Goal: Task Accomplishment & Management: Use online tool/utility

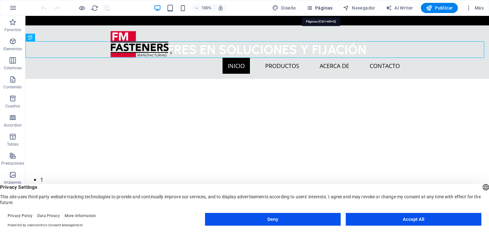
click at [317, 5] on span "Páginas" at bounding box center [319, 8] width 26 height 6
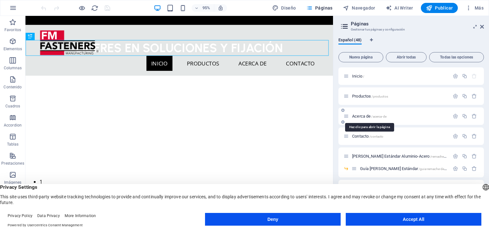
click at [361, 115] on span "Acerca de /acerca-de" at bounding box center [369, 116] width 34 height 5
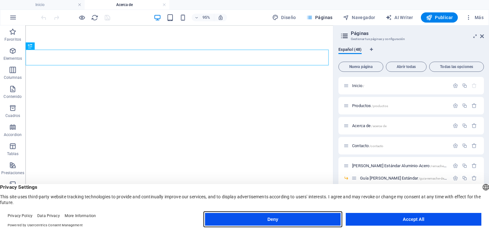
click at [278, 214] on button "Deny" at bounding box center [273, 219] width 136 height 13
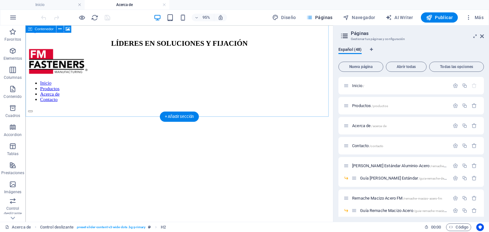
scroll to position [104, 0]
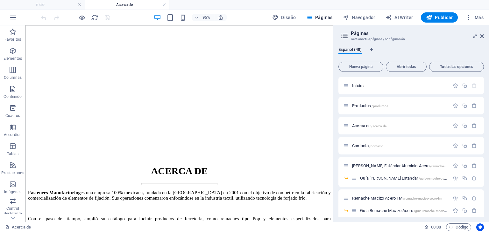
click at [479, 34] on h2 "Páginas" at bounding box center [417, 34] width 133 height 6
click at [480, 34] on icon at bounding box center [482, 36] width 4 height 5
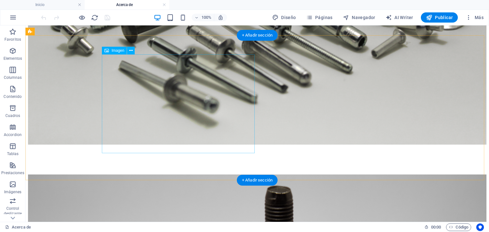
scroll to position [598, 0]
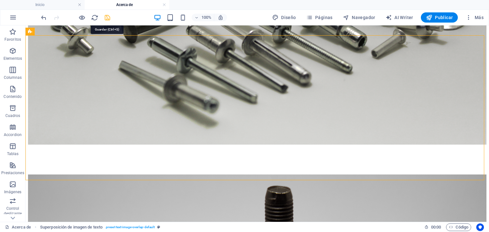
click at [106, 18] on icon "save" at bounding box center [107, 17] width 7 height 7
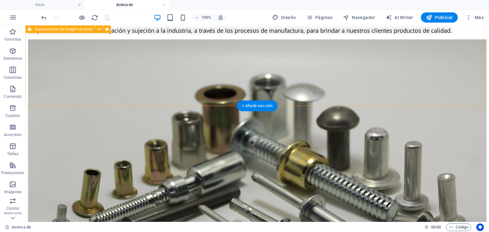
scroll to position [364, 0]
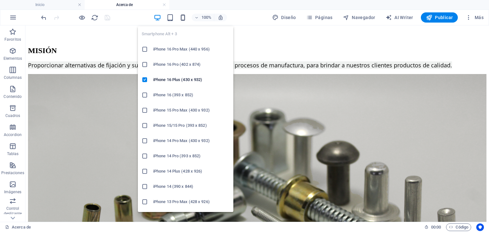
click at [183, 18] on icon "button" at bounding box center [182, 17] width 7 height 7
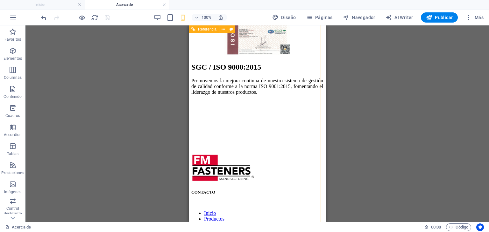
scroll to position [1149, 0]
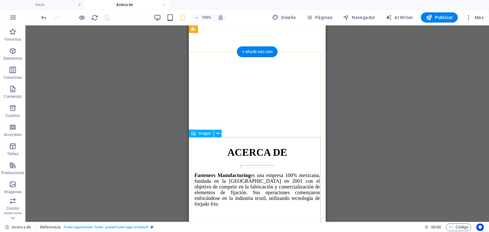
scroll to position [304, 0]
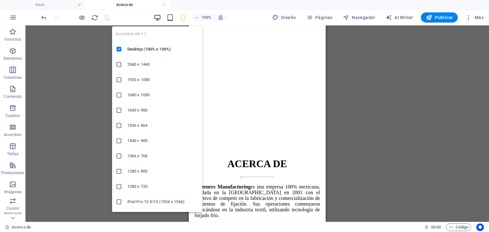
click at [160, 15] on icon "button" at bounding box center [157, 17] width 7 height 7
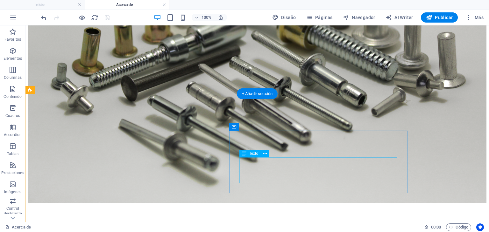
scroll to position [415, 0]
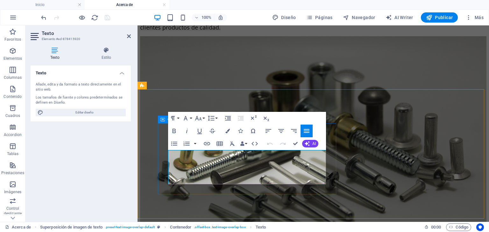
drag, startPoint x: 245, startPoint y: 180, endPoint x: 166, endPoint y: 154, distance: 83.4
click at [200, 119] on icon "button" at bounding box center [198, 118] width 7 height 4
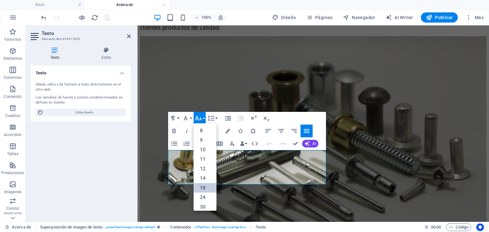
scroll to position [51, 0]
click at [207, 128] on link "14" at bounding box center [204, 128] width 23 height 10
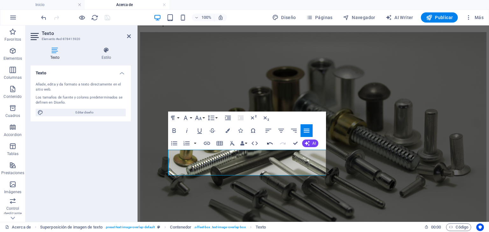
click at [270, 141] on icon "button" at bounding box center [270, 144] width 8 height 8
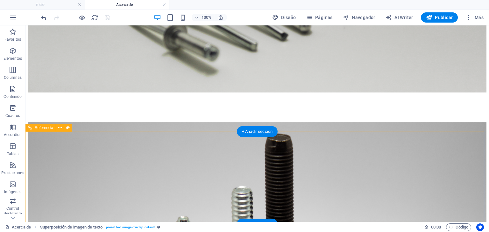
scroll to position [664, 0]
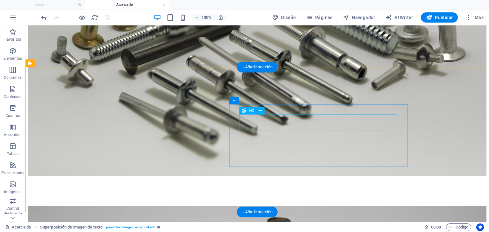
scroll to position [566, 0]
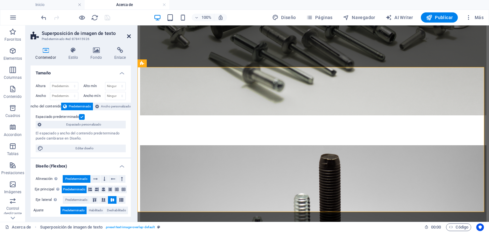
click at [129, 35] on icon at bounding box center [129, 36] width 4 height 5
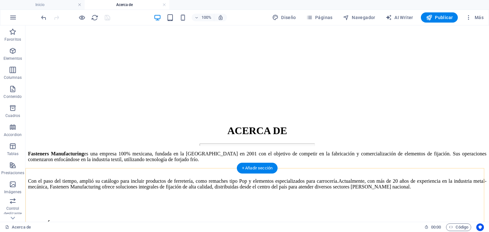
scroll to position [187, 0]
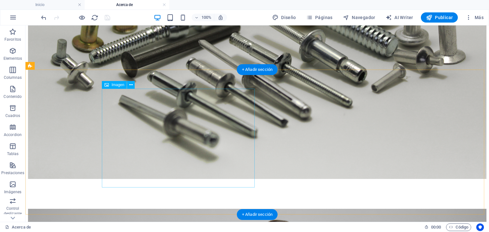
scroll to position [565, 0]
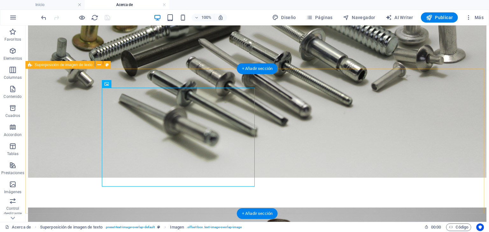
scroll to position [542, 0]
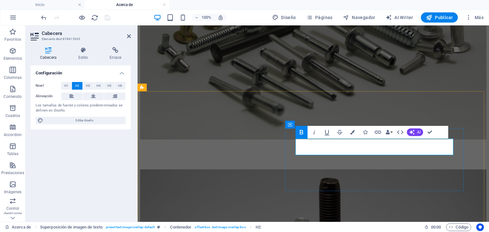
drag, startPoint x: 388, startPoint y: 150, endPoint x: 400, endPoint y: 152, distance: 12.9
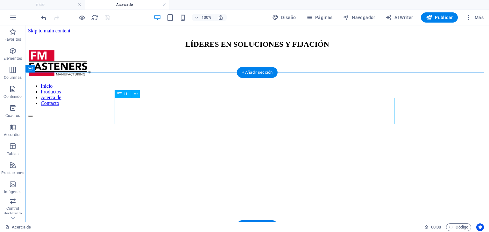
scroll to position [0, 0]
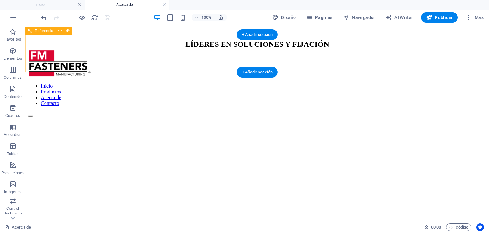
click at [143, 63] on div at bounding box center [257, 64] width 458 height 29
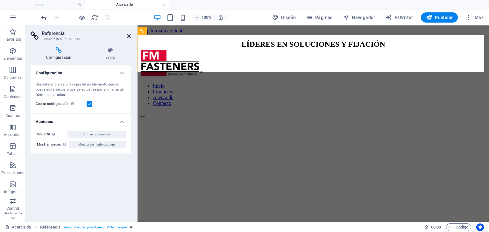
click at [128, 34] on icon at bounding box center [129, 36] width 4 height 5
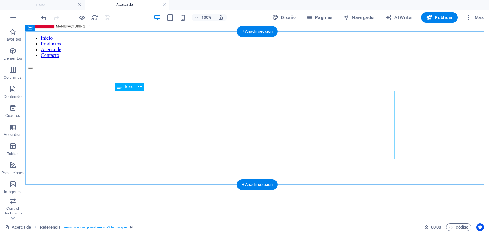
scroll to position [48, 0]
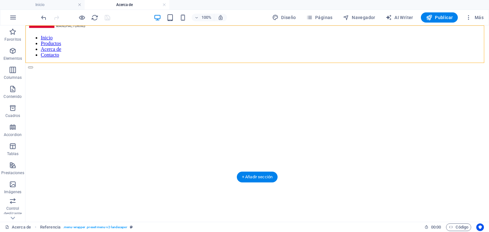
click at [445, 69] on figure at bounding box center [257, 69] width 458 height 0
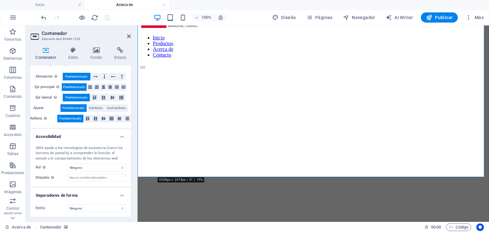
scroll to position [0, 0]
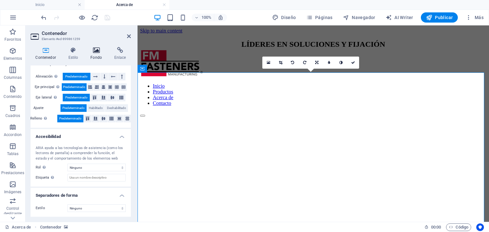
click at [95, 50] on icon at bounding box center [96, 50] width 21 height 6
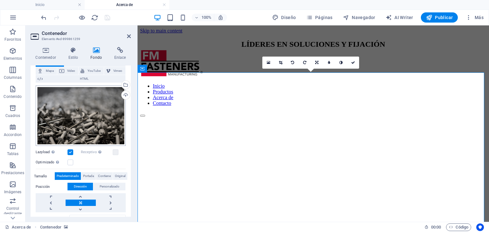
scroll to position [56, 0]
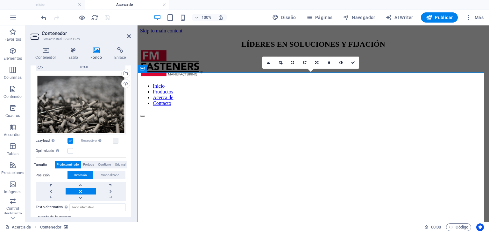
click at [70, 140] on label at bounding box center [70, 141] width 6 height 6
click at [0, 0] on input "Lazyload La carga de imágenes tras la carga de la página mejora la velocidad de…" at bounding box center [0, 0] width 0 height 0
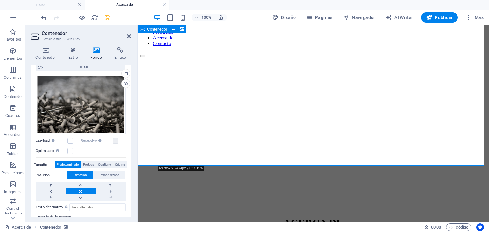
scroll to position [0, 0]
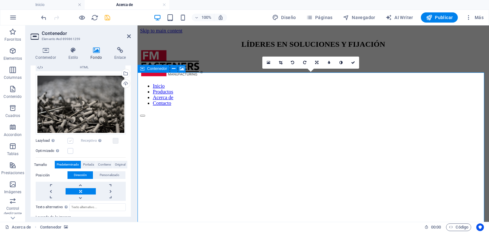
click at [70, 141] on label at bounding box center [70, 141] width 6 height 6
click at [0, 0] on input "Lazyload La carga de imágenes tras la carga de la página mejora la velocidad de…" at bounding box center [0, 0] width 0 height 0
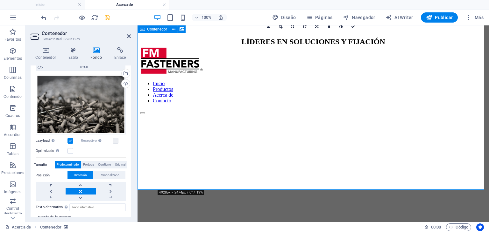
scroll to position [3, 0]
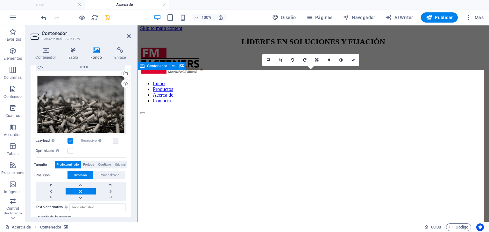
click at [71, 140] on label at bounding box center [70, 141] width 6 height 6
click at [0, 0] on input "Lazyload La carga de imágenes tras la carga de la página mejora la velocidad de…" at bounding box center [0, 0] width 0 height 0
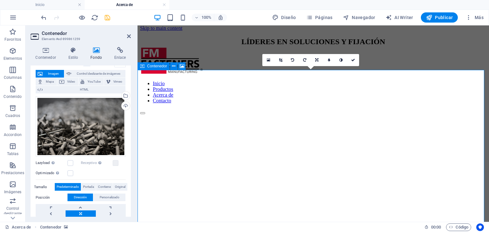
scroll to position [25, 0]
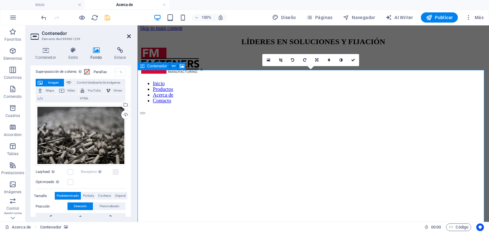
click at [129, 38] on icon at bounding box center [129, 36] width 4 height 5
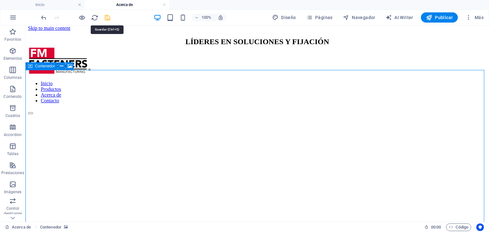
click at [109, 17] on icon "save" at bounding box center [107, 17] width 7 height 7
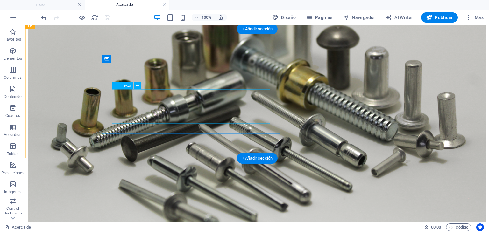
scroll to position [480, 0]
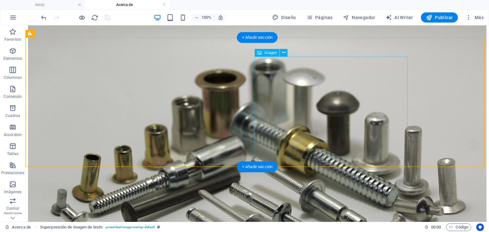
scroll to position [523, 0]
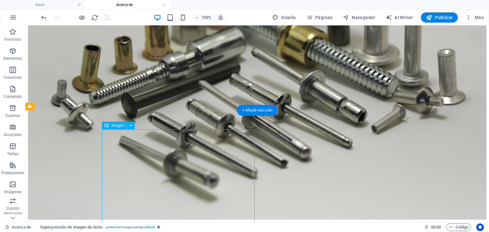
select select "%"
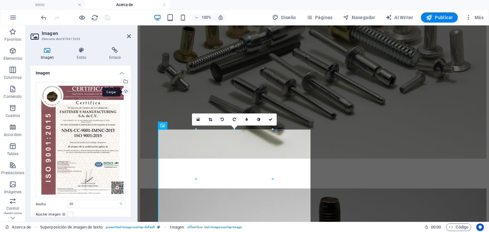
click at [126, 89] on div "Cargar" at bounding box center [125, 93] width 10 height 10
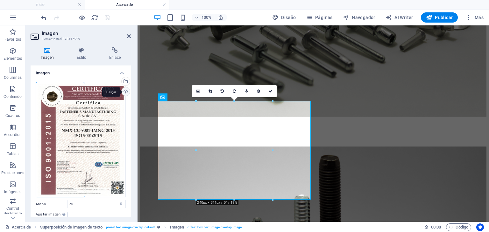
scroll to position [568, 0]
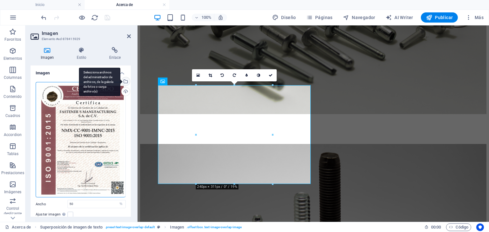
click at [126, 81] on div "Selecciona archivos del administrador de archivos, de la galería de fotos o car…" at bounding box center [125, 82] width 10 height 10
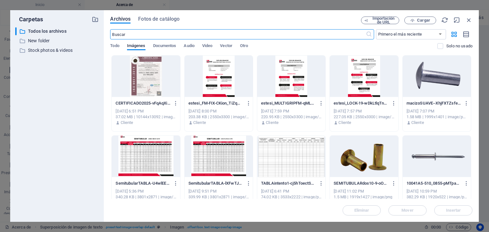
scroll to position [533, 0]
click at [146, 87] on div at bounding box center [146, 76] width 68 height 41
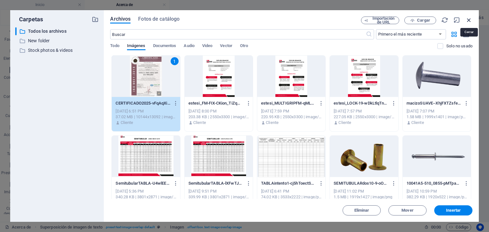
click at [471, 17] on icon "button" at bounding box center [468, 20] width 7 height 7
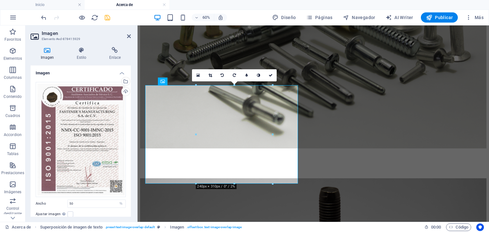
scroll to position [568, 0]
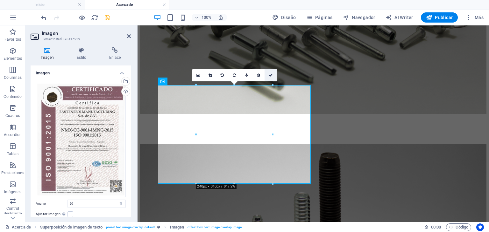
click at [269, 74] on icon at bounding box center [271, 76] width 4 height 4
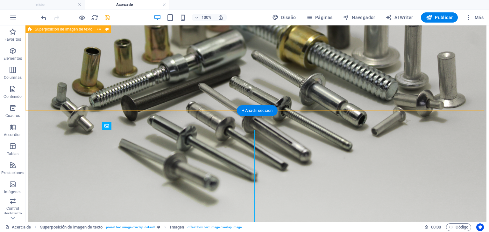
scroll to position [521, 0]
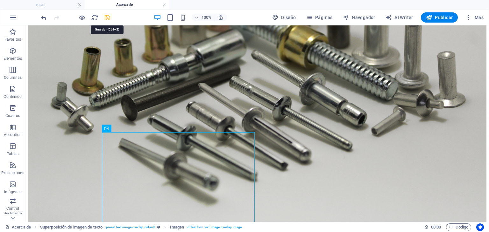
click at [109, 17] on icon "save" at bounding box center [107, 17] width 7 height 7
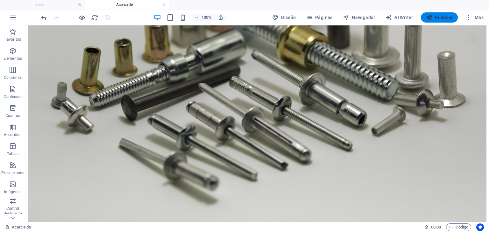
click at [430, 19] on icon "button" at bounding box center [429, 17] width 6 height 6
